Goal: Information Seeking & Learning: Understand process/instructions

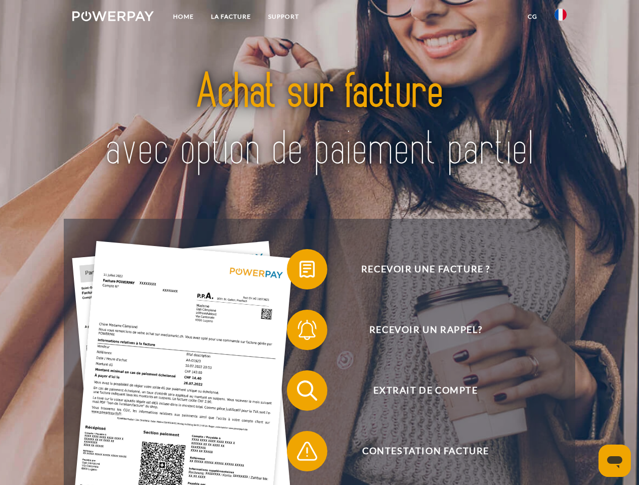
click at [113, 18] on img at bounding box center [112, 16] width 81 height 10
click at [560, 18] on img at bounding box center [560, 15] width 12 height 12
click at [532, 17] on link "CG" at bounding box center [532, 17] width 27 height 18
click at [299, 272] on span at bounding box center [291, 269] width 51 height 51
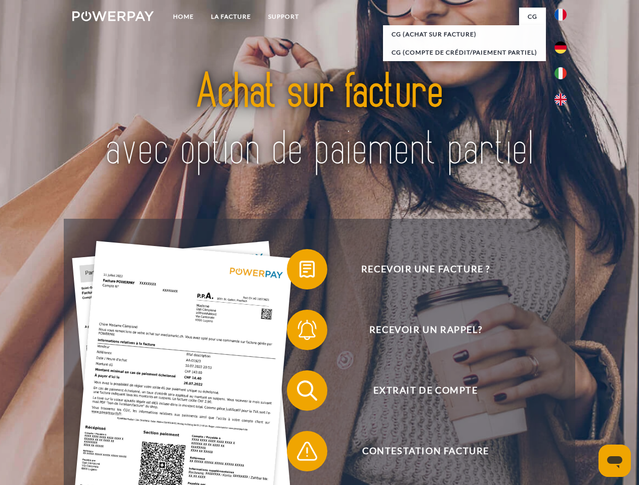
click at [299, 332] on span at bounding box center [291, 330] width 51 height 51
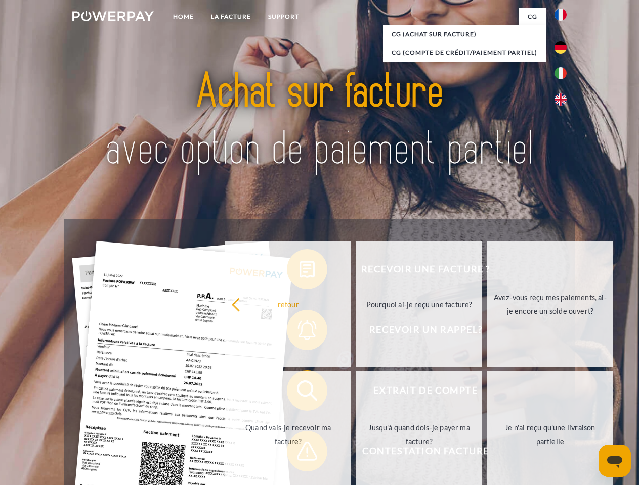
click at [356, 393] on link "Jusqu'à quand dois-je payer ma facture?" at bounding box center [419, 435] width 126 height 126
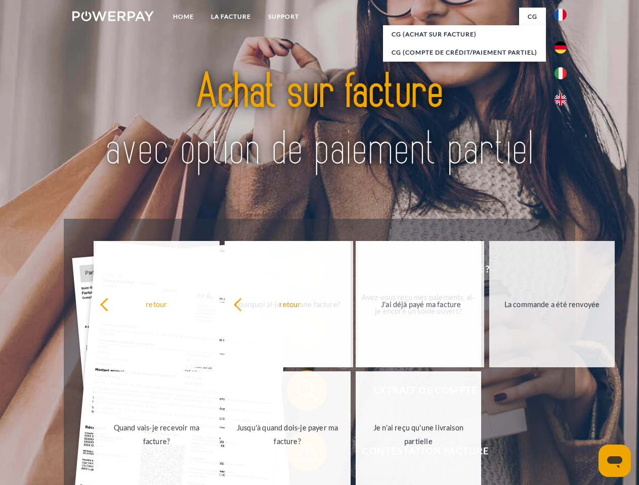
click at [299, 454] on span at bounding box center [291, 451] width 51 height 51
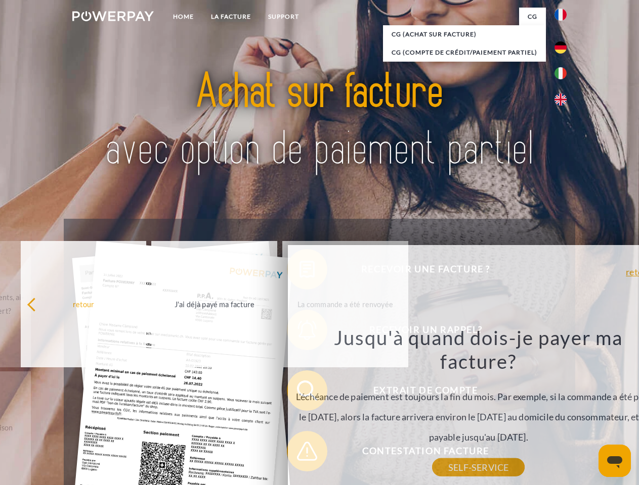
click at [614, 461] on icon "Ouvrir la fenêtre de messagerie" at bounding box center [614, 463] width 15 height 12
